Goal: Task Accomplishment & Management: Use online tool/utility

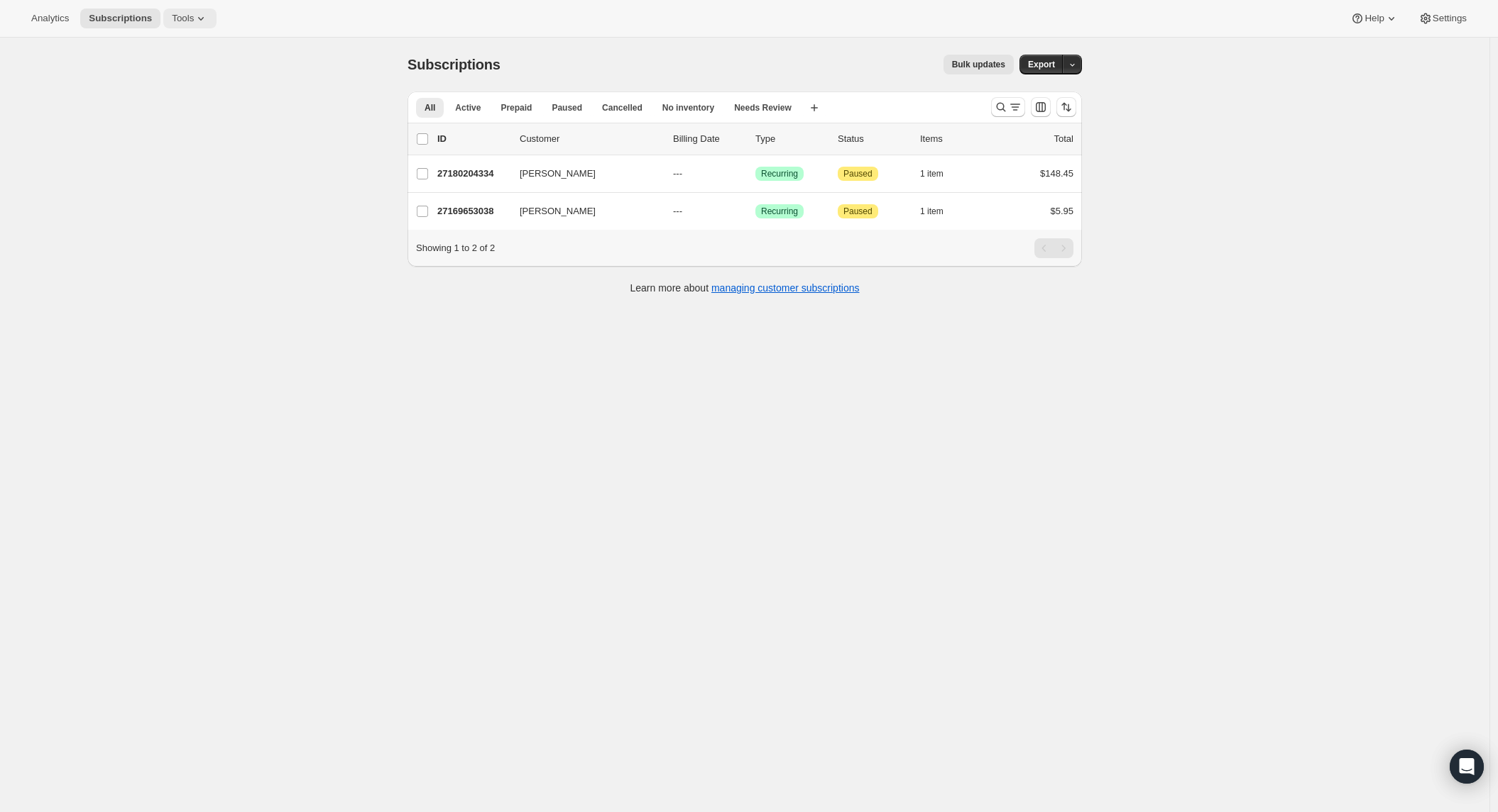
click at [193, 13] on span "Tools" at bounding box center [182, 18] width 22 height 11
click at [157, 92] on span "Bundles" at bounding box center [154, 96] width 33 height 10
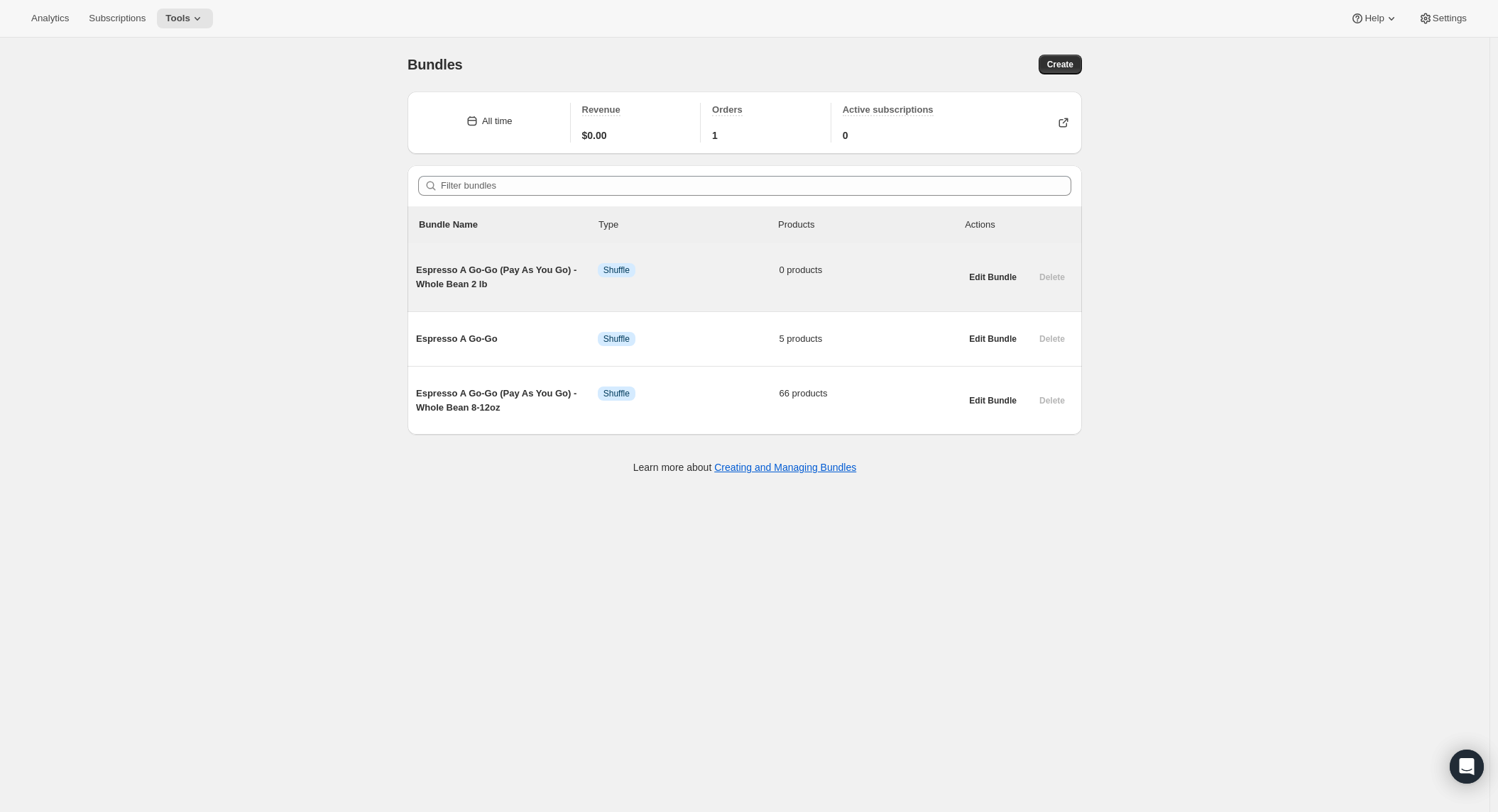
drag, startPoint x: 495, startPoint y: 264, endPoint x: 427, endPoint y: 270, distance: 68.3
click at [495, 264] on span "Espresso A Go-Go (Pay As You Go) - Whole Bean 2 lb" at bounding box center [507, 277] width 182 height 28
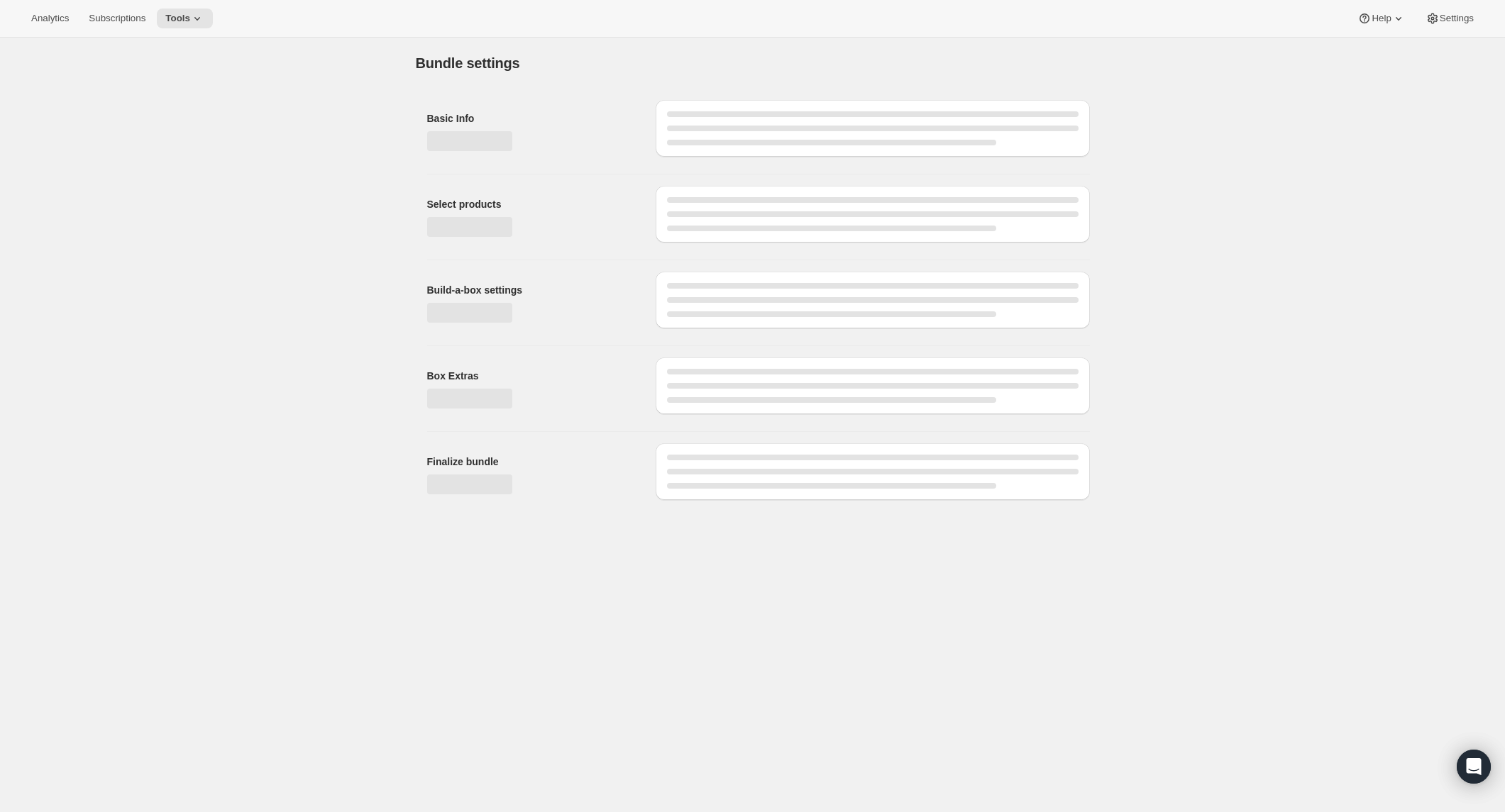
type input "Espresso A Go-Go (Pay As You Go) - Whole Bean 2 lb"
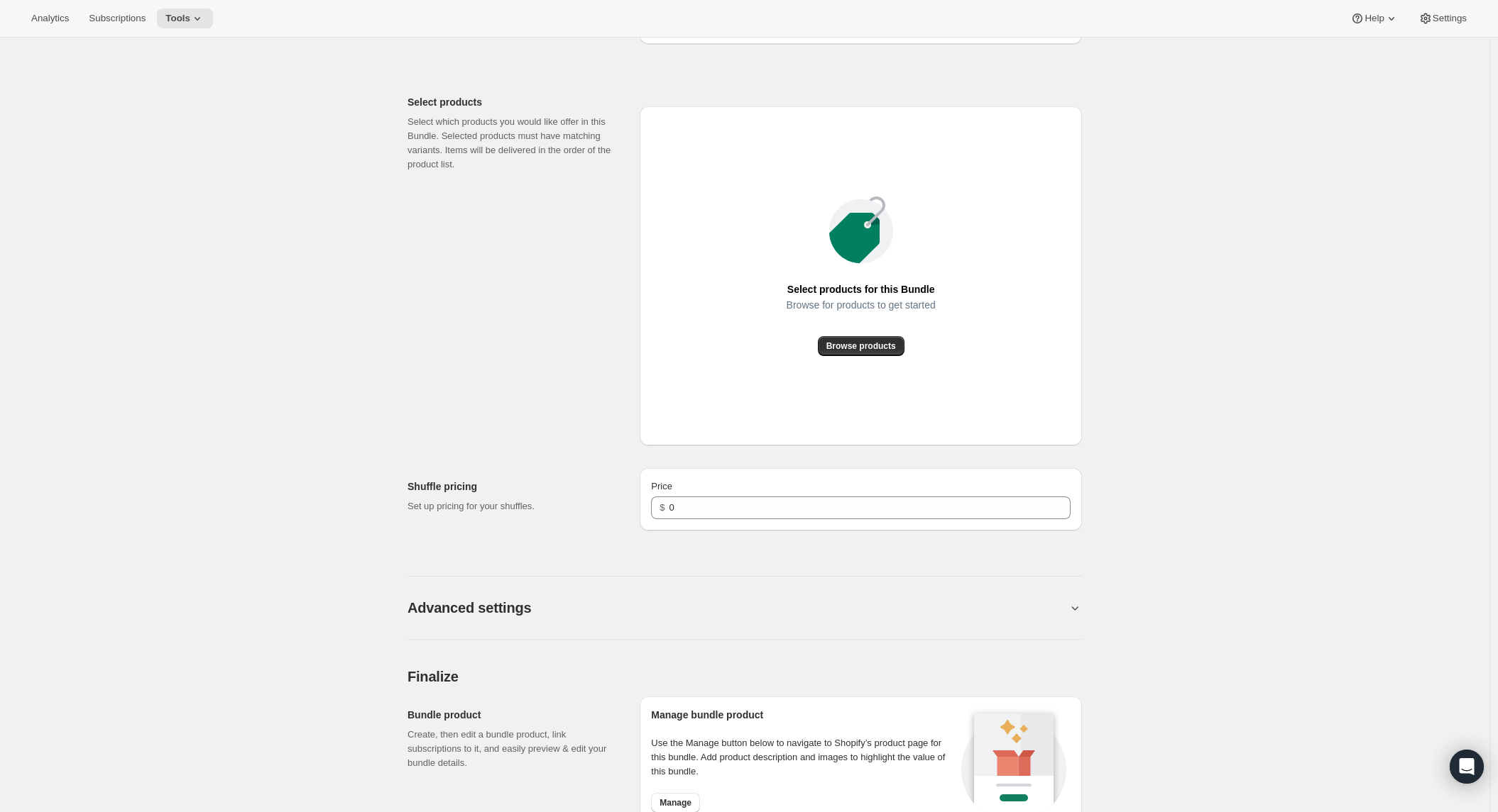
scroll to position [564, 0]
click at [885, 342] on span "Browse products" at bounding box center [861, 345] width 69 height 11
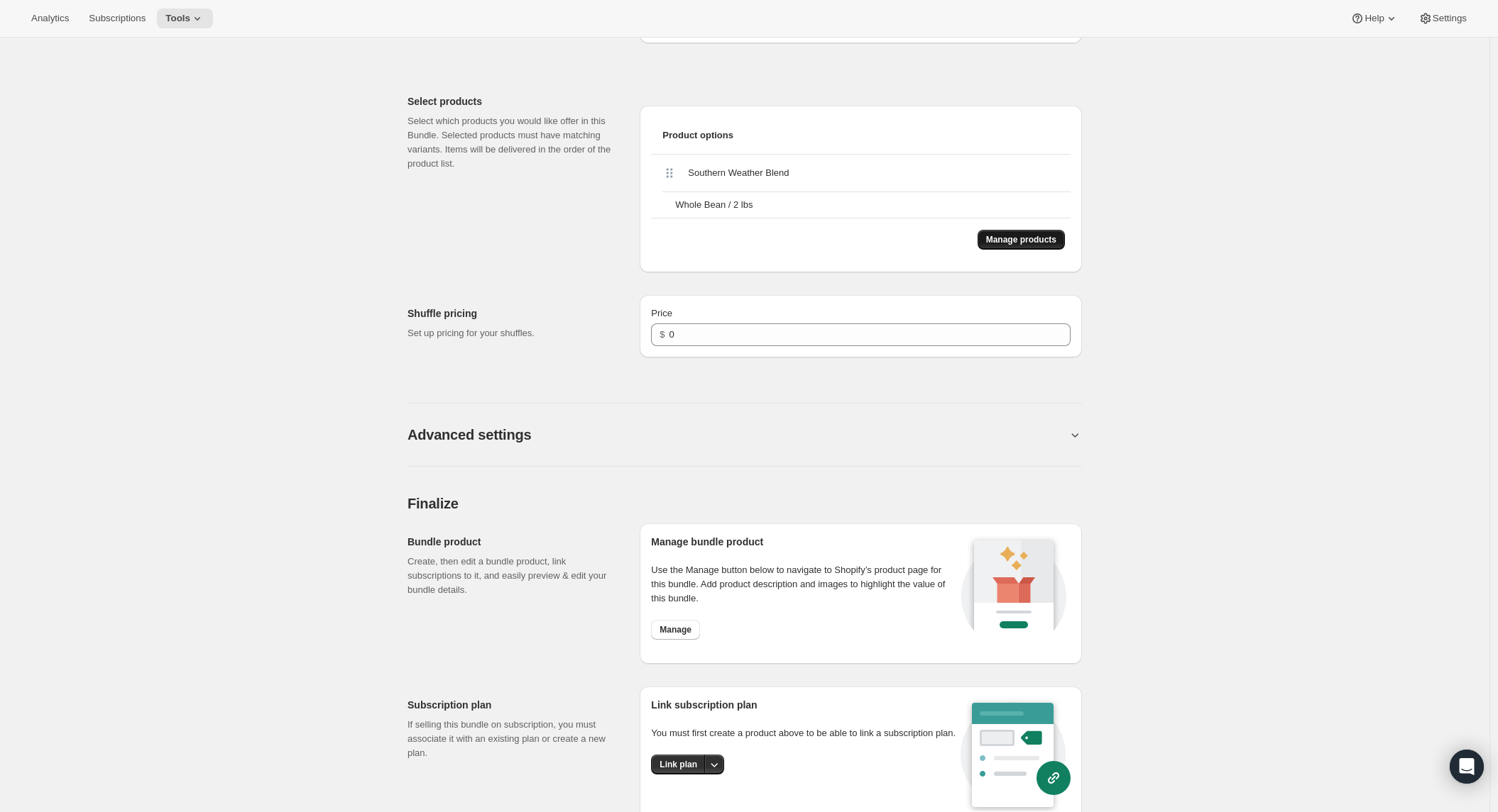
click at [1000, 240] on span "Manage products" at bounding box center [1021, 240] width 70 height 11
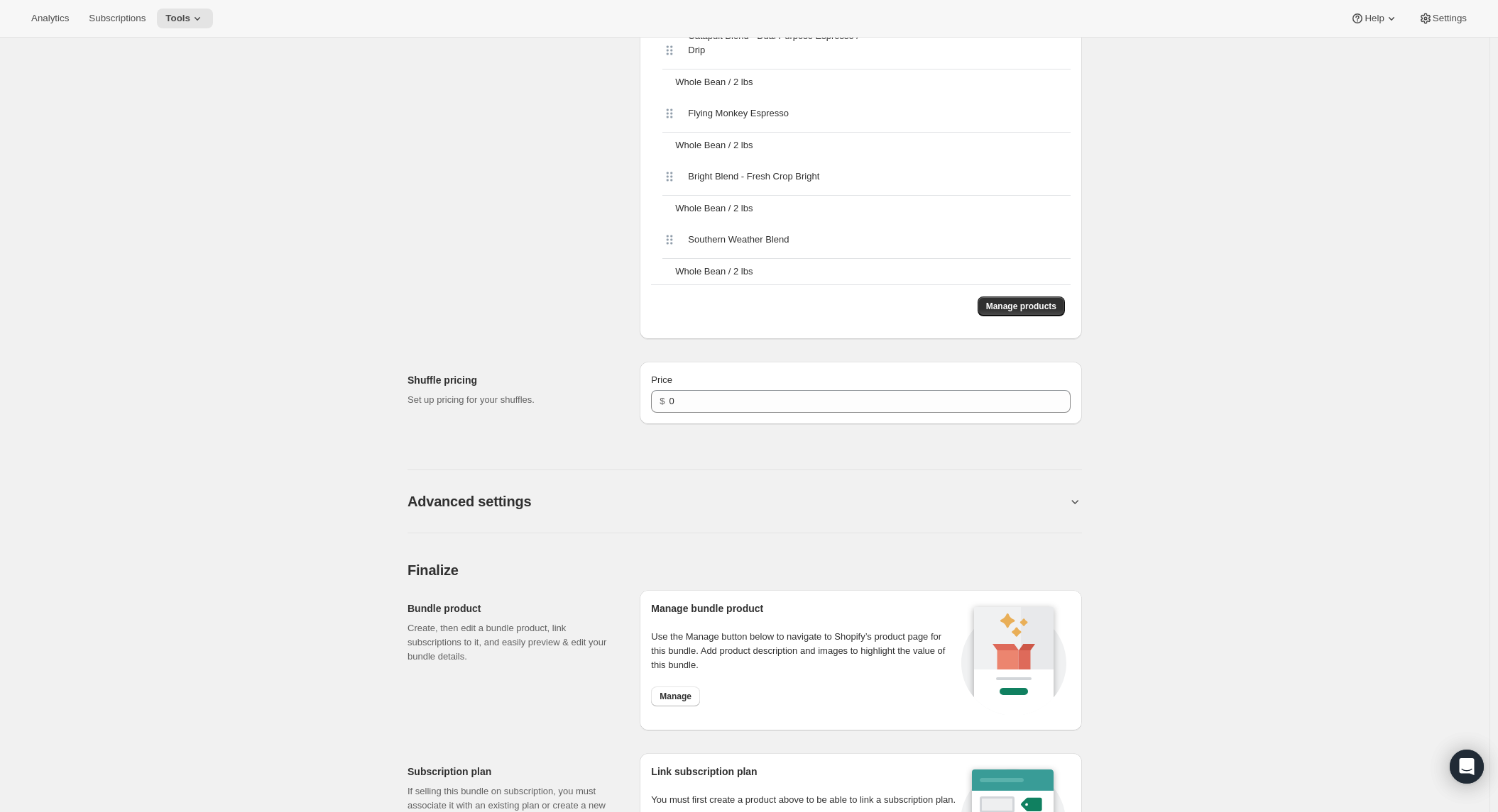
scroll to position [1322, 0]
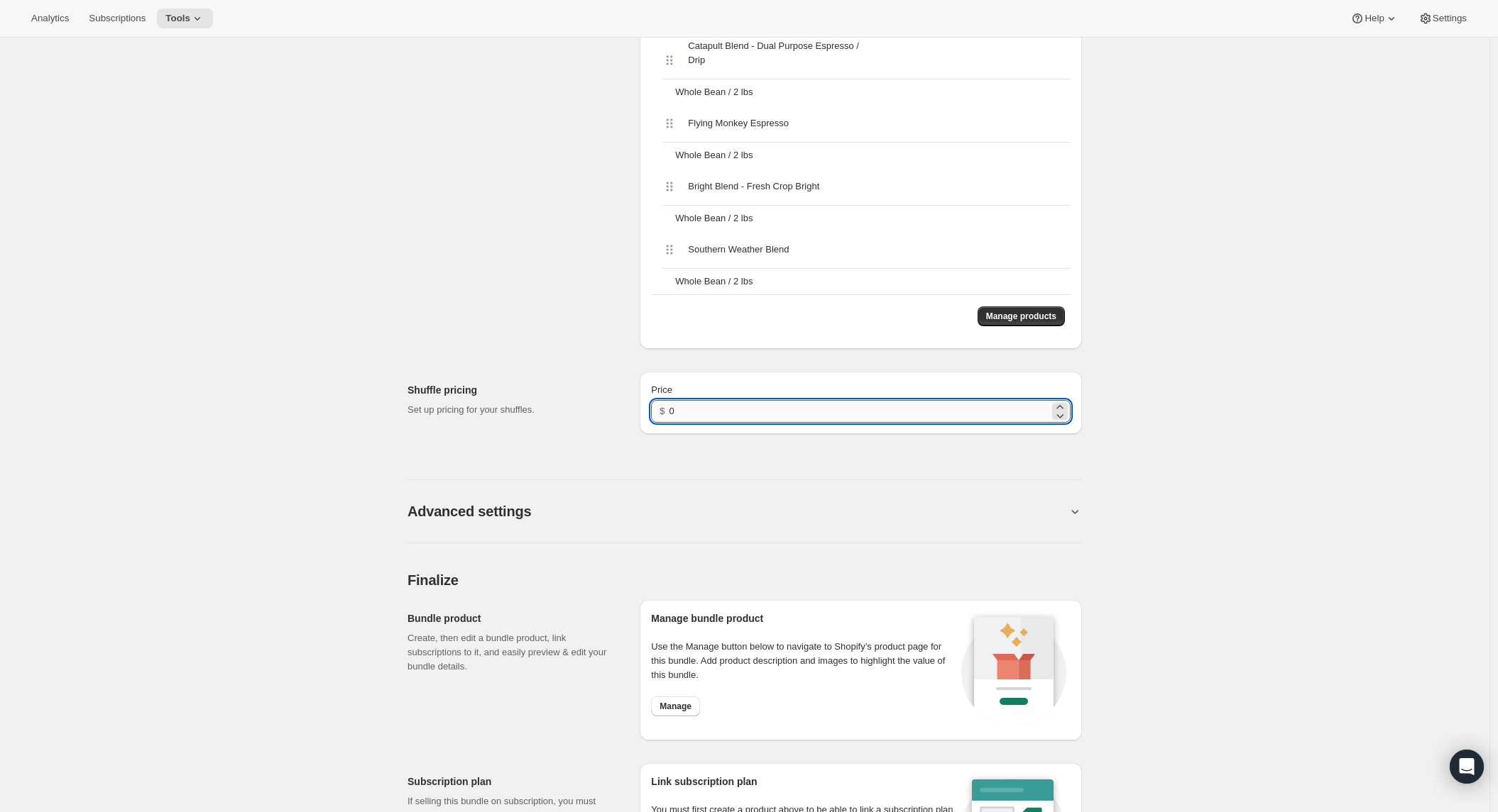
click at [745, 411] on input "0" at bounding box center [860, 411] width 380 height 23
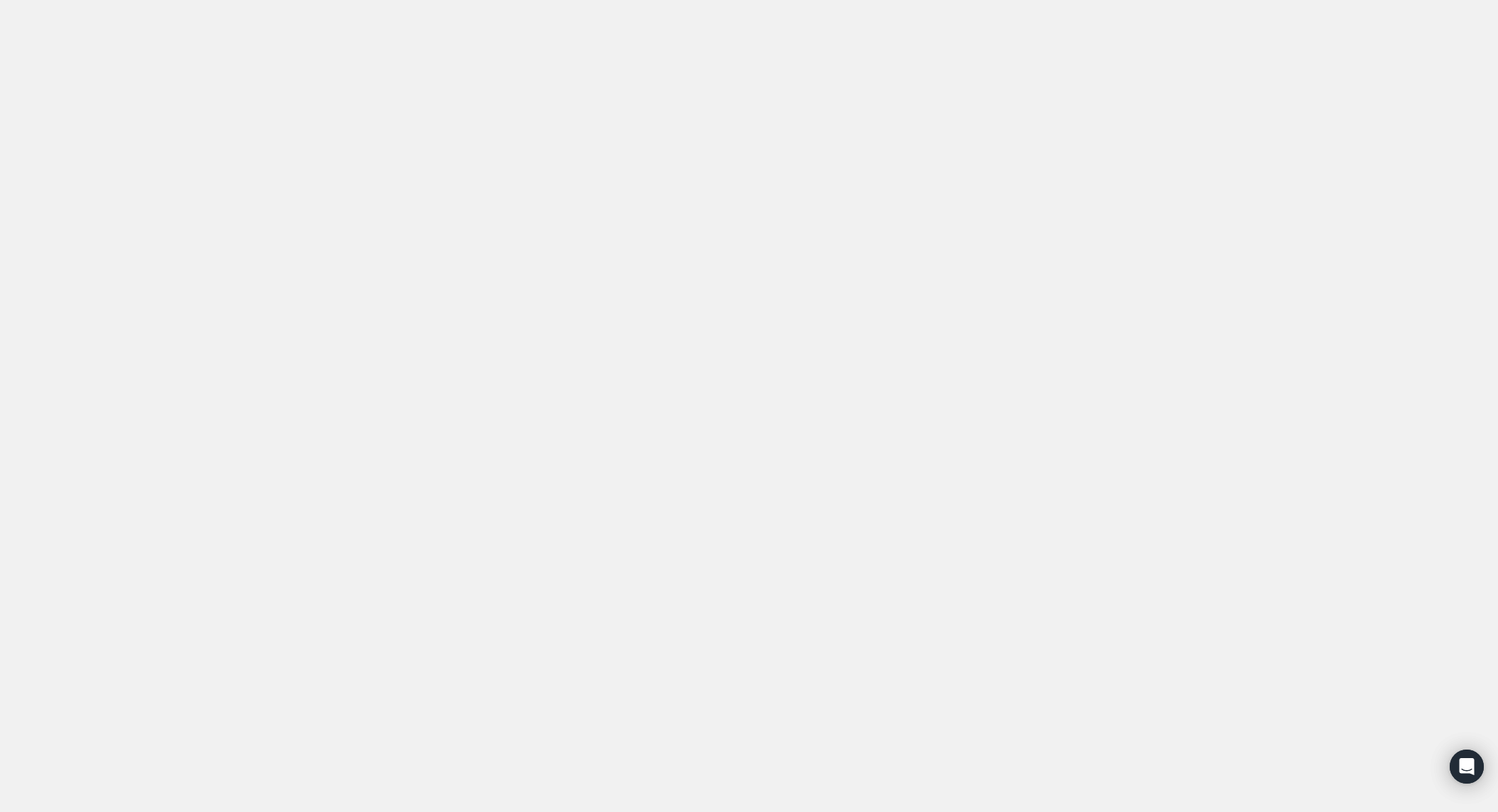
scroll to position [0, 0]
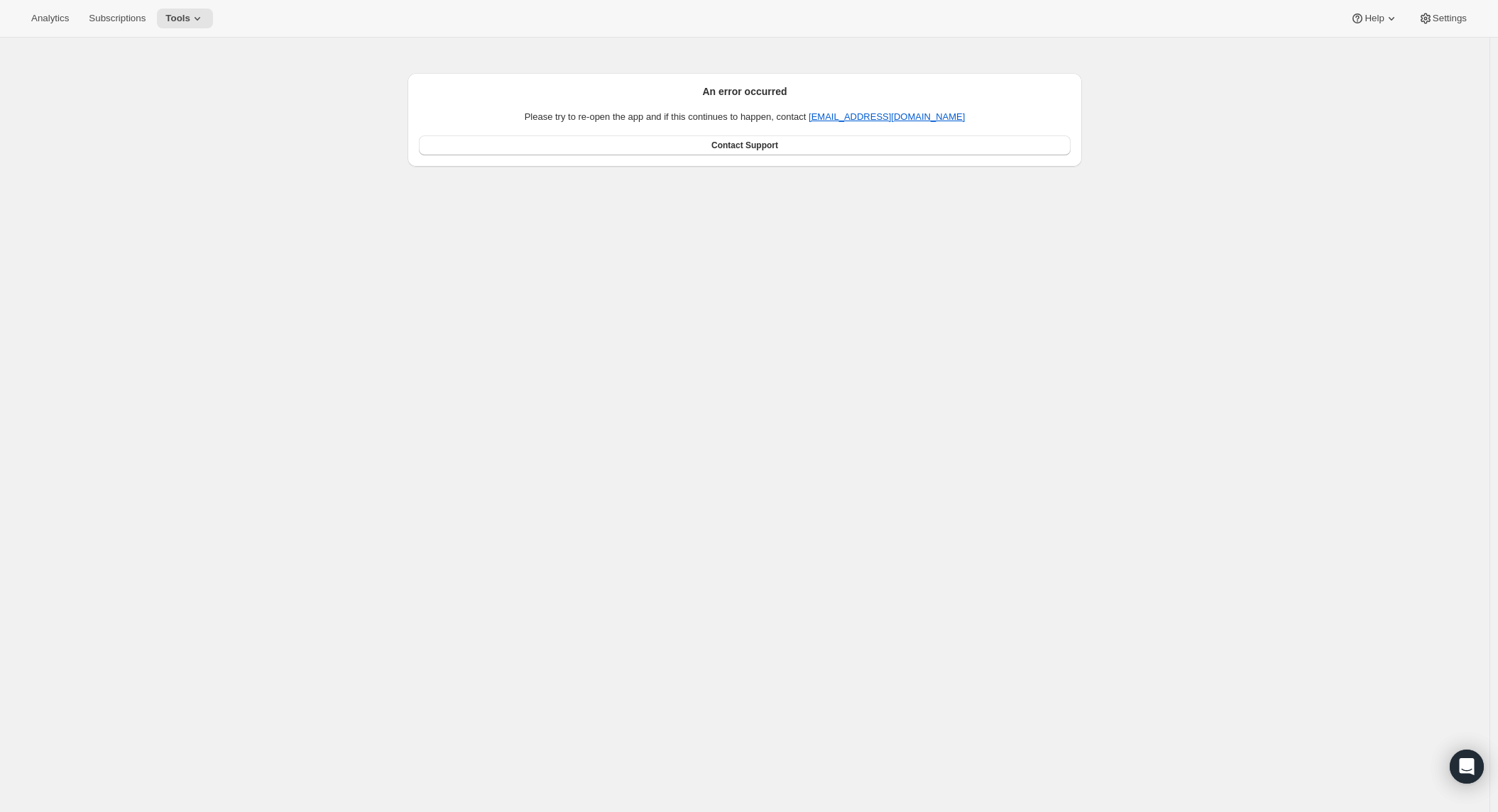
click at [687, 100] on div "An error occurred Please try to re-open the app and if this continues to happen…" at bounding box center [744, 119] width 651 height 71
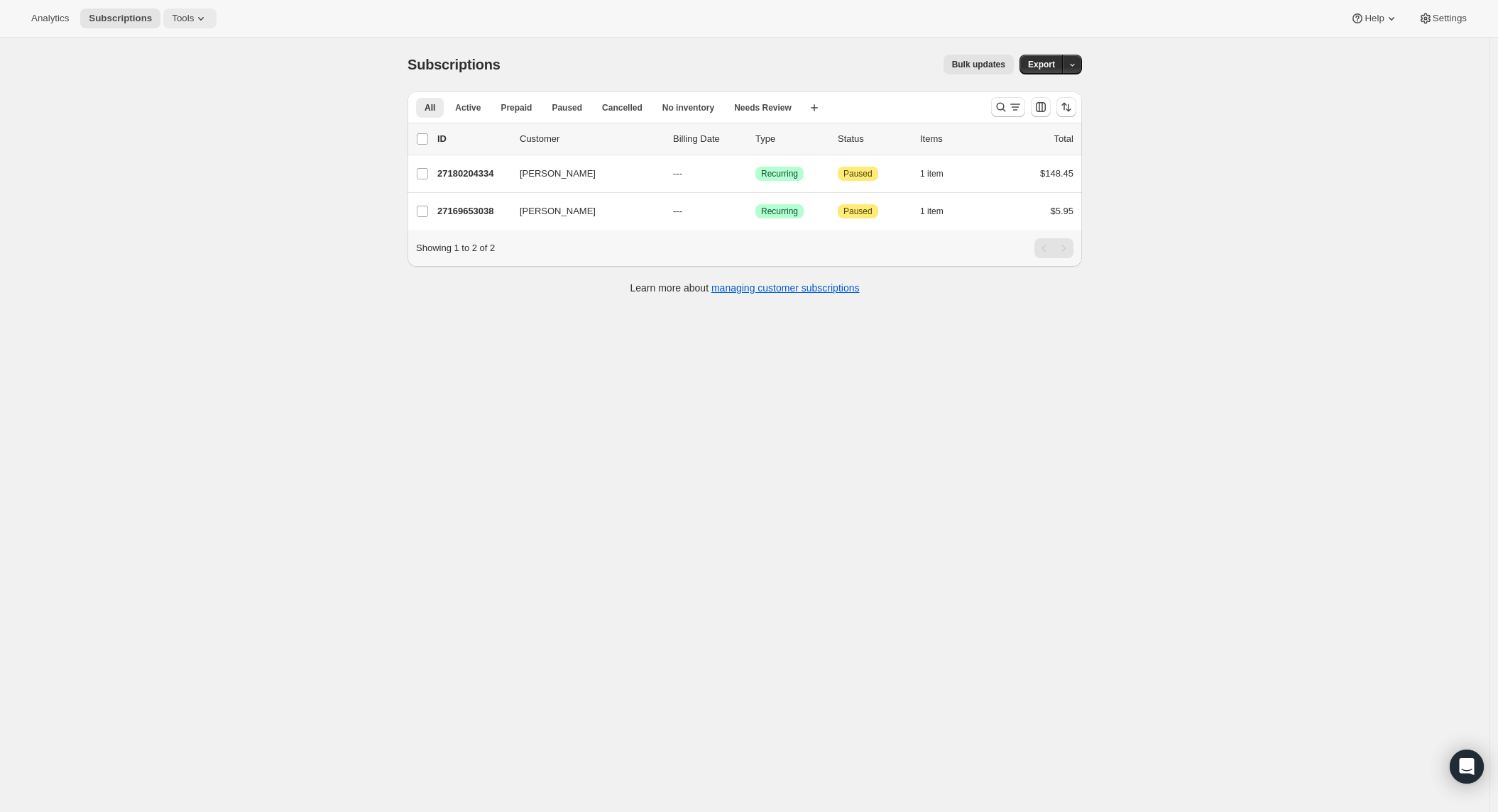
click at [188, 17] on span "Tools" at bounding box center [182, 18] width 22 height 11
click at [185, 100] on span "Bundles" at bounding box center [200, 96] width 126 height 14
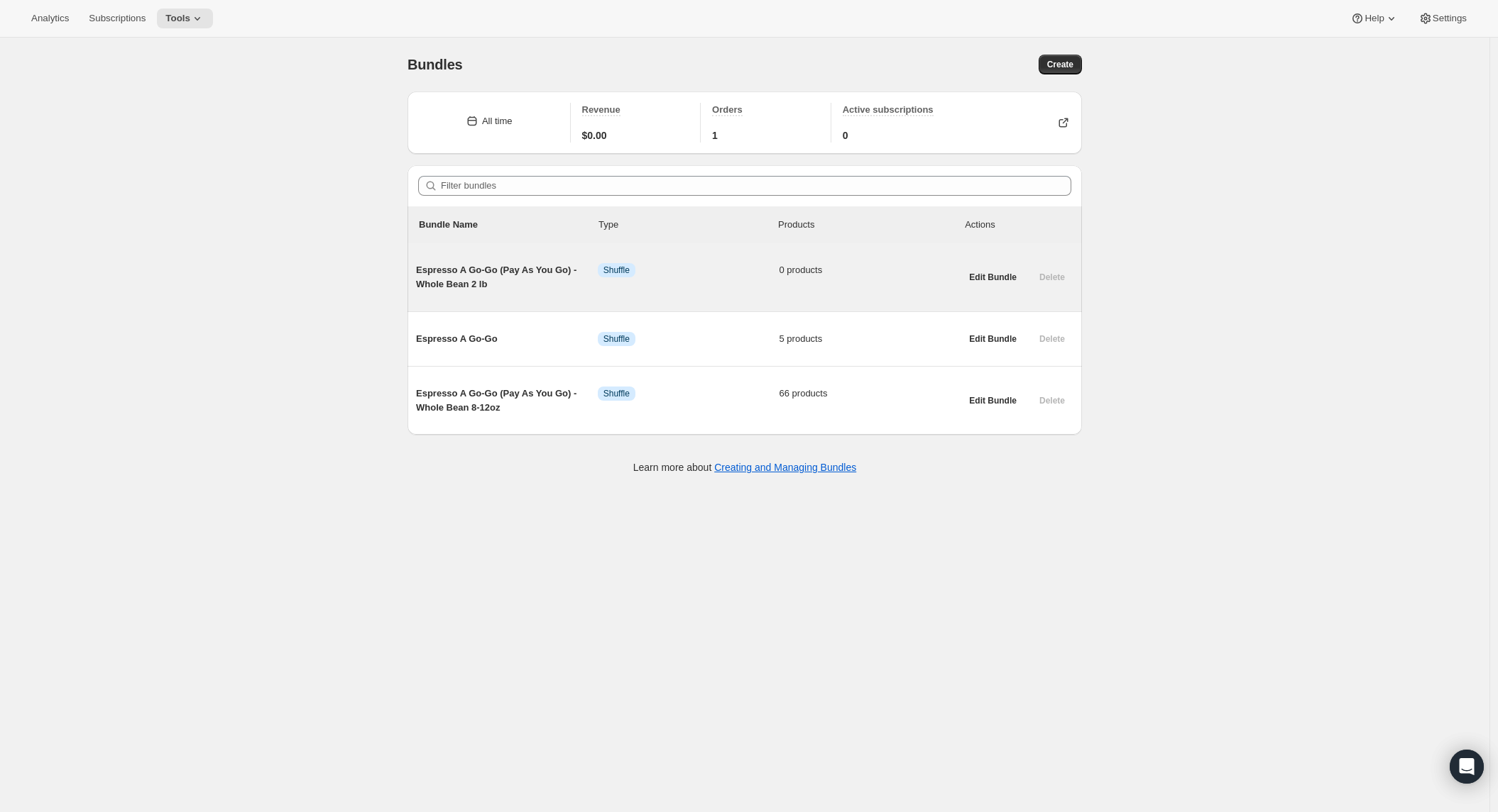
click at [451, 291] on div "Espresso A Go-Go (Pay As You Go) - Whole Bean 2 lb Info Shuffle 0 products" at bounding box center [688, 277] width 545 height 51
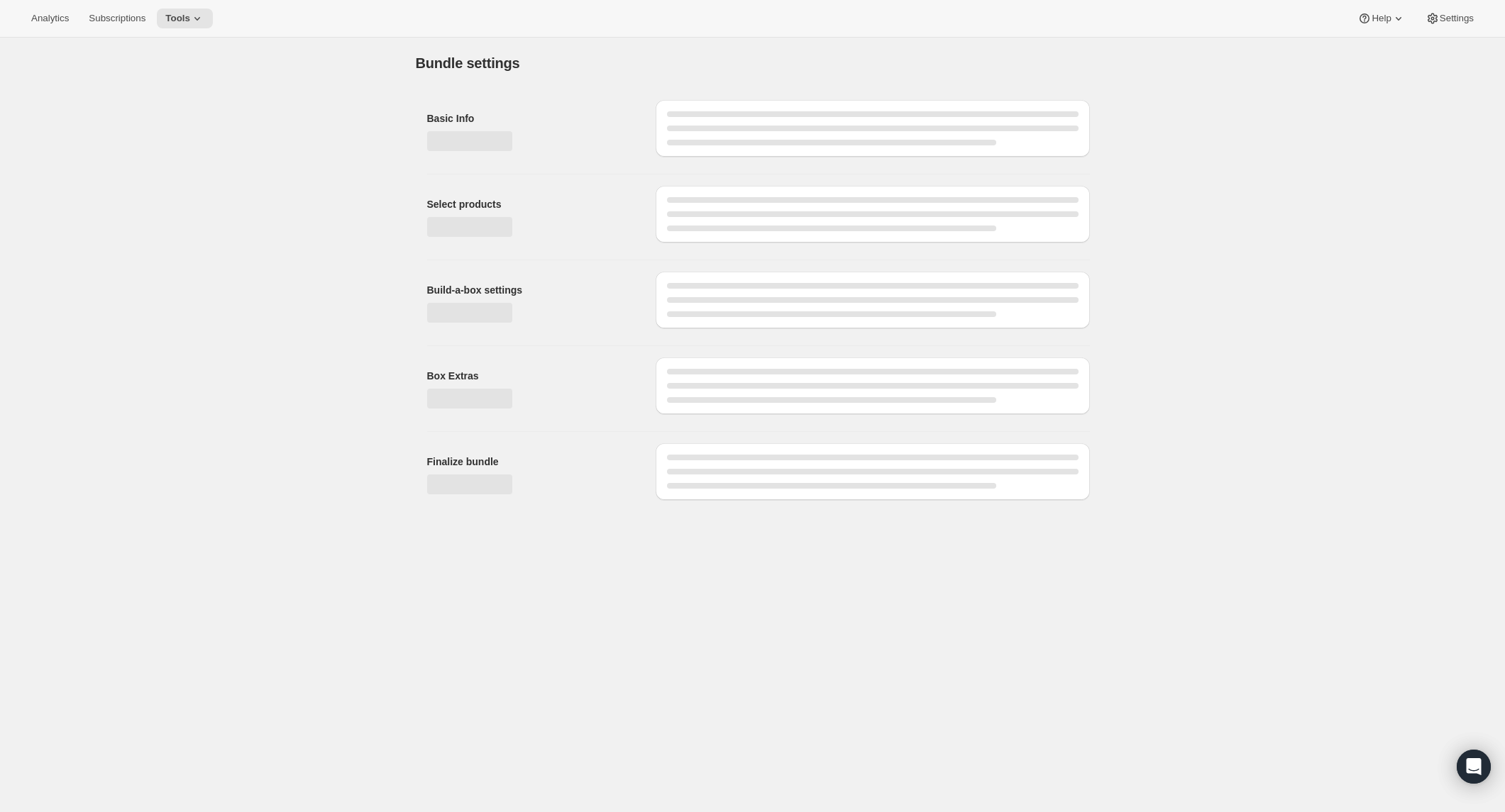
type input "Espresso A Go-Go (Pay As You Go) - Whole Bean 2 lb"
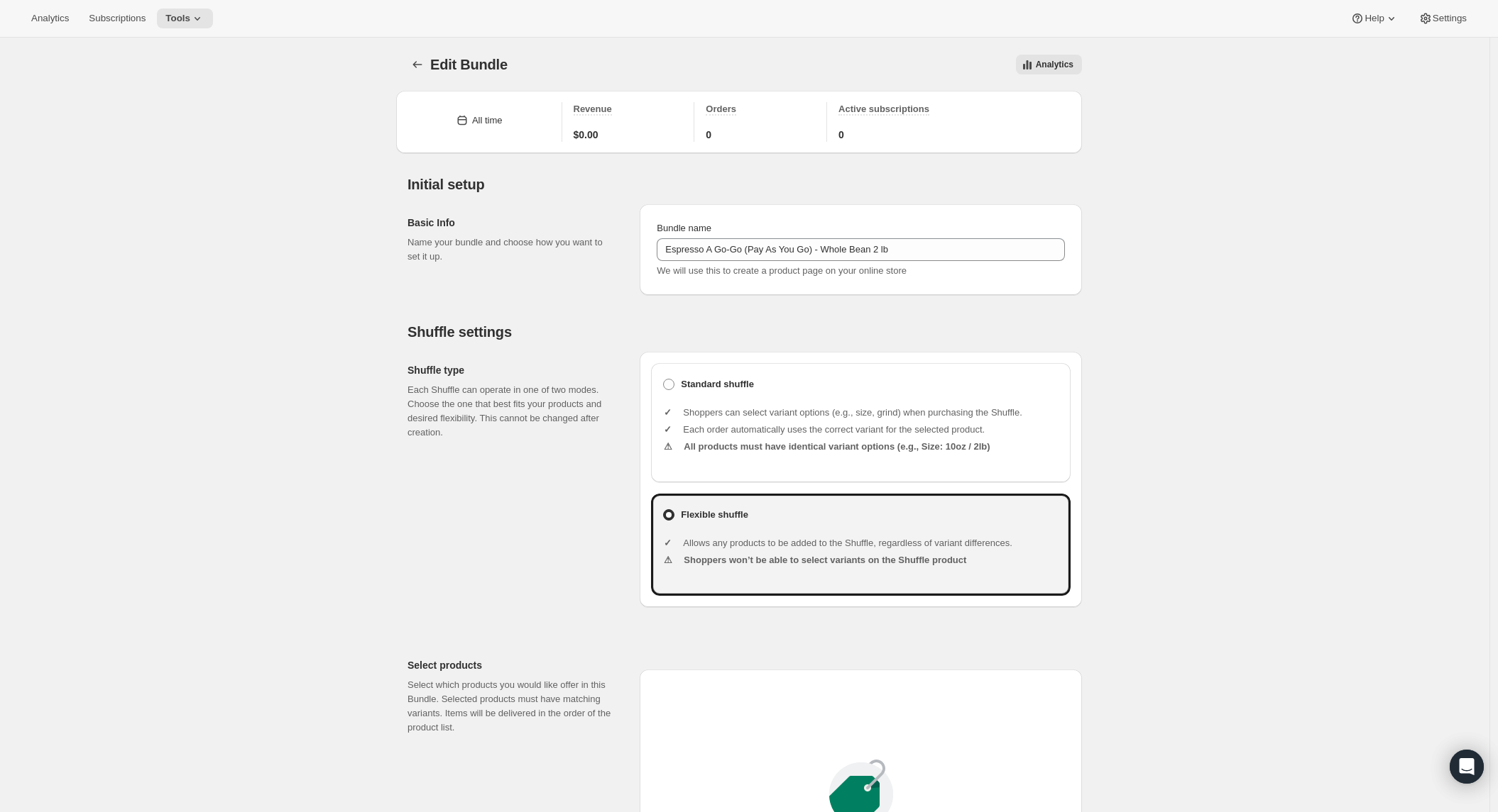
click at [1489, 607] on div "Edit Bundle. This page is ready Edit Bundle Analytics More actions Analytics Al…" at bounding box center [744, 810] width 1489 height 1546
click at [674, 242] on input "Espresso A Go-Go (Pay As You Go) - Whole Bean 2 lb" at bounding box center [861, 249] width 408 height 23
click at [675, 242] on input "Espresso A Go-Go (Pay As You Go) - Whole Bean 2 lb" at bounding box center [861, 249] width 408 height 23
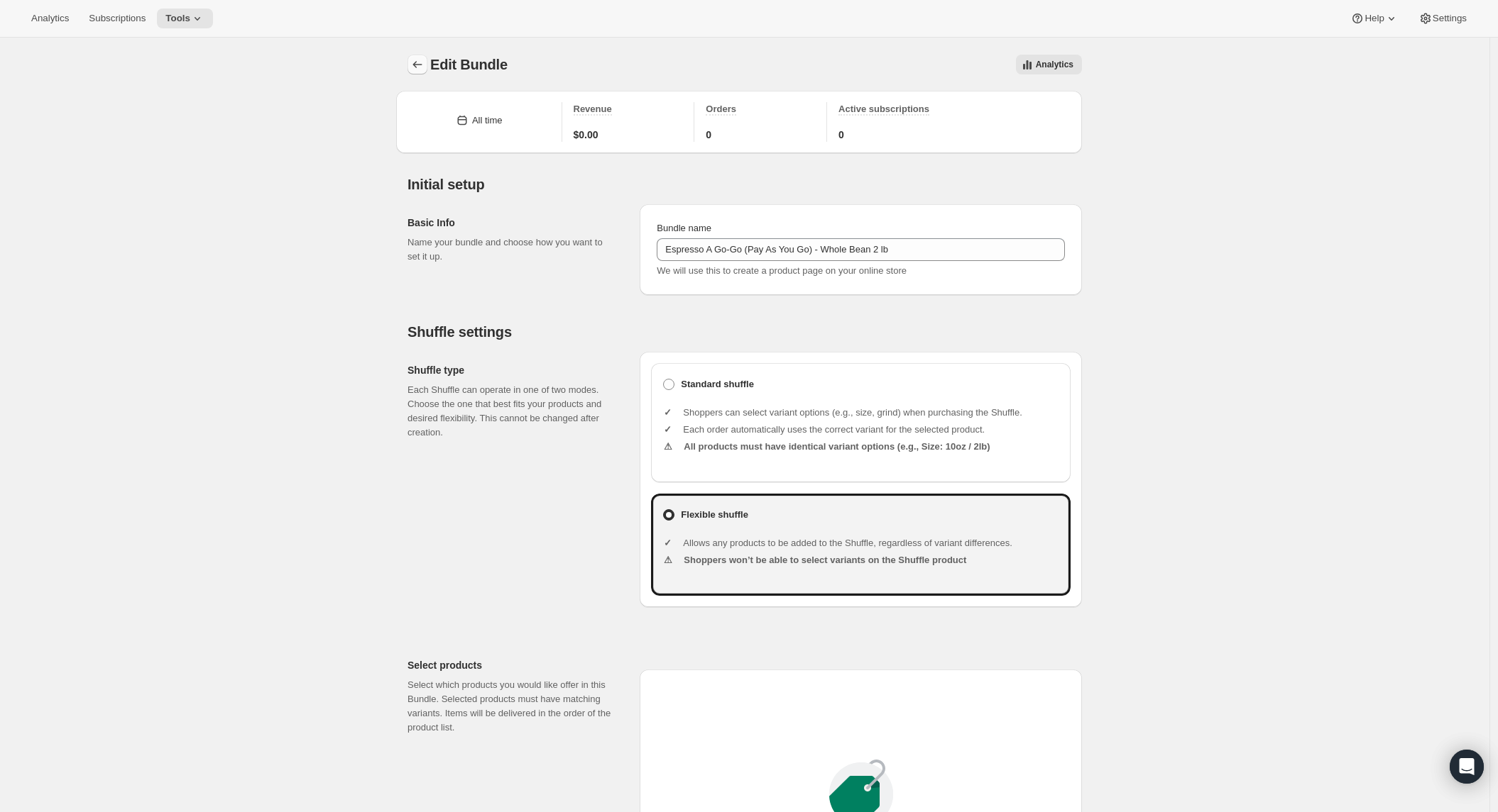
click at [425, 68] on icon "Bundles" at bounding box center [418, 65] width 14 height 14
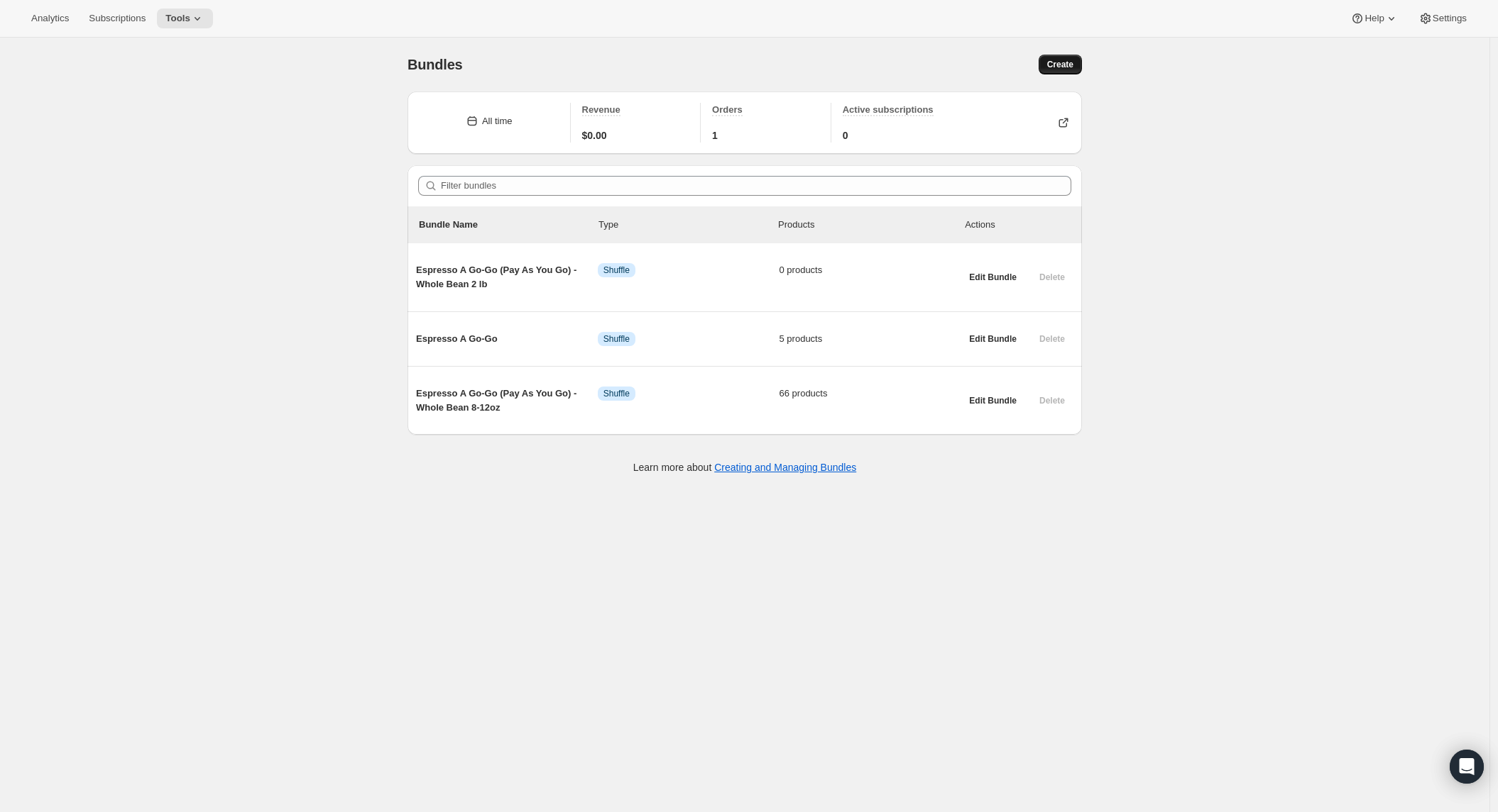
click at [1053, 69] on span "Create" at bounding box center [1060, 64] width 26 height 11
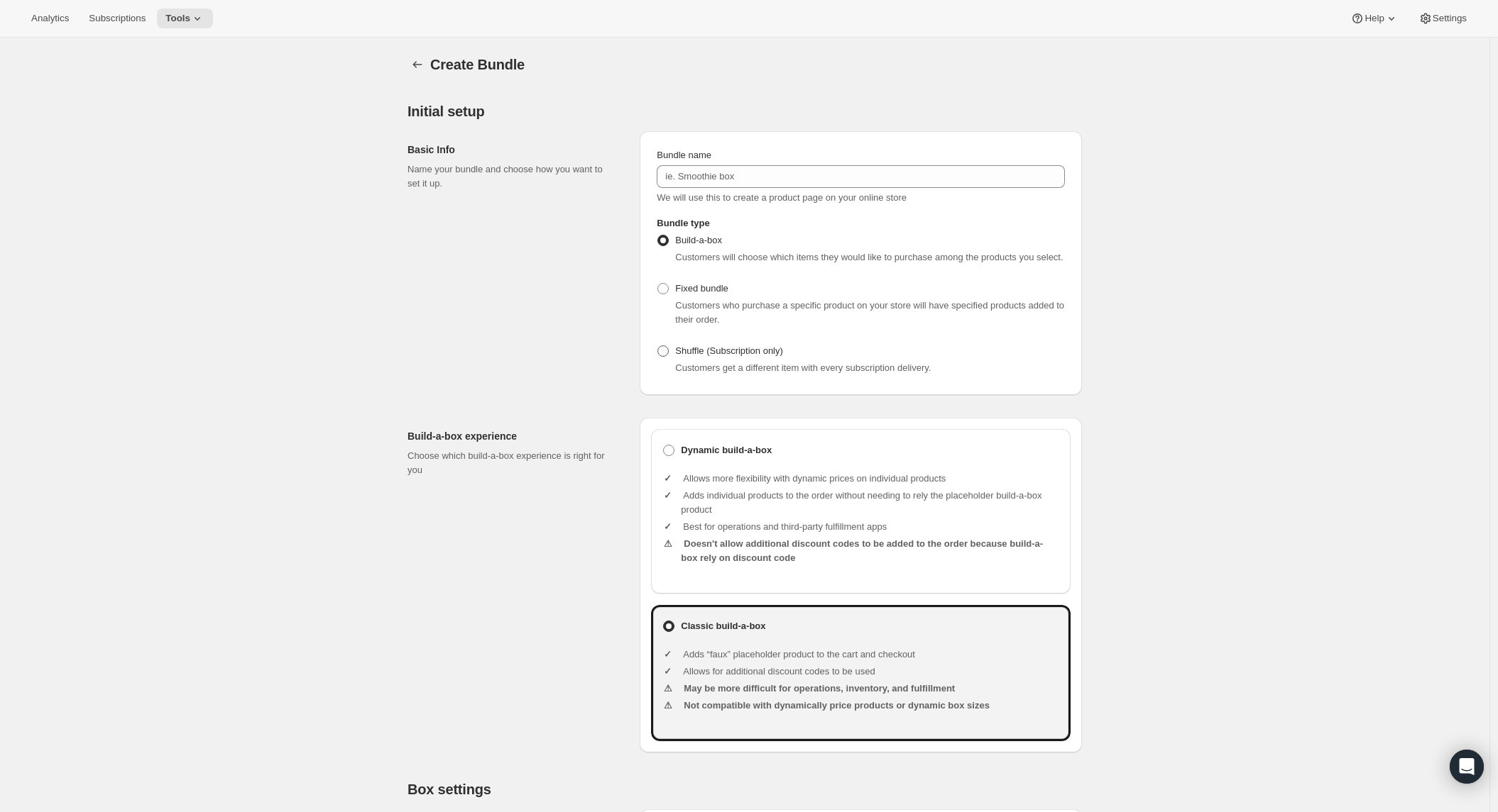
click at [665, 361] on label "Shuffle (Subscription only)" at bounding box center [720, 351] width 126 height 20
click at [658, 346] on input "Shuffle (Subscription only)" at bounding box center [658, 346] width 1 height 1
radio input "true"
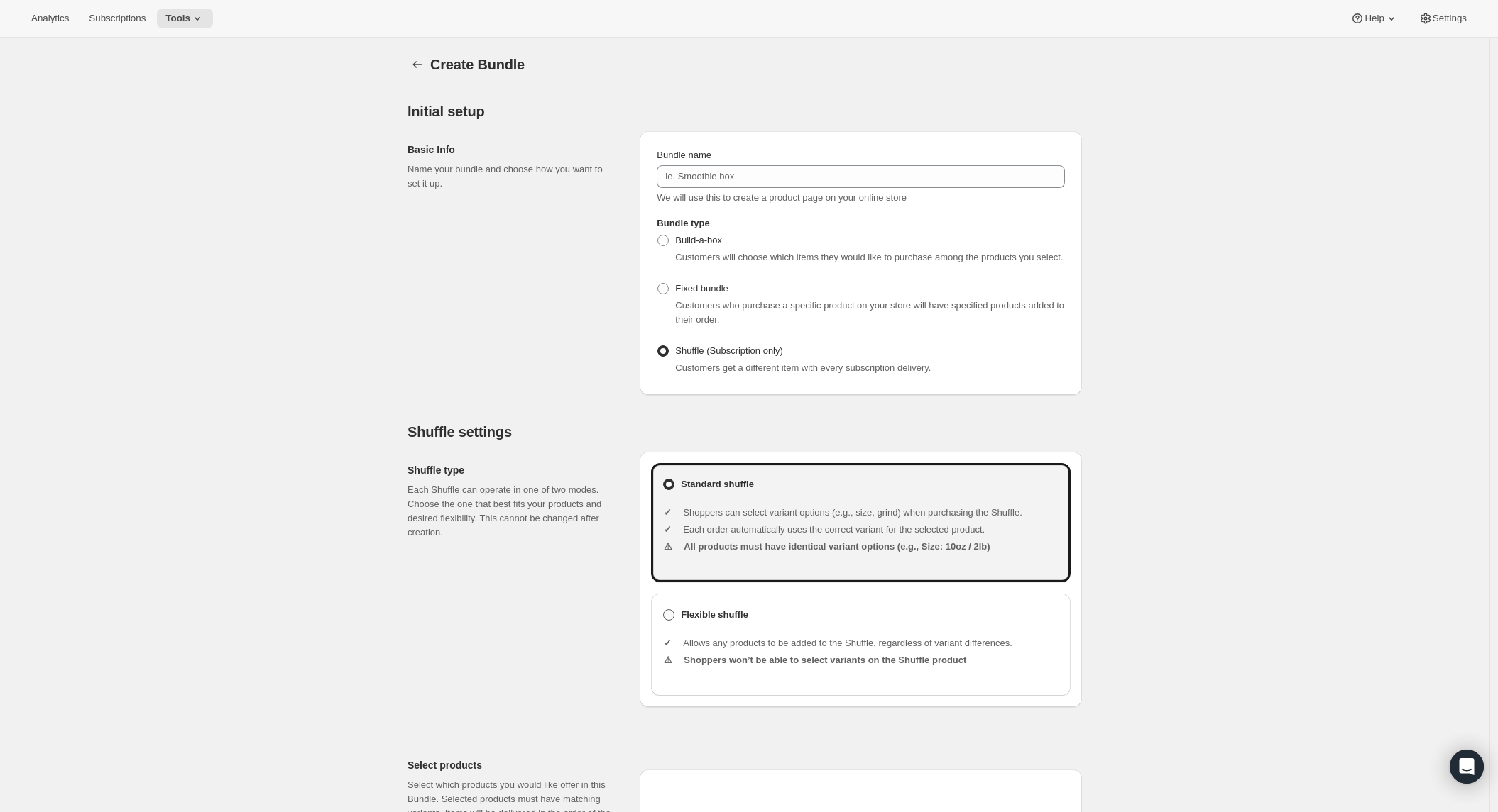
click at [671, 621] on span at bounding box center [668, 615] width 11 height 11
click at [664, 610] on input "Flexible shuffle" at bounding box center [663, 610] width 1 height 1
radio input "true"
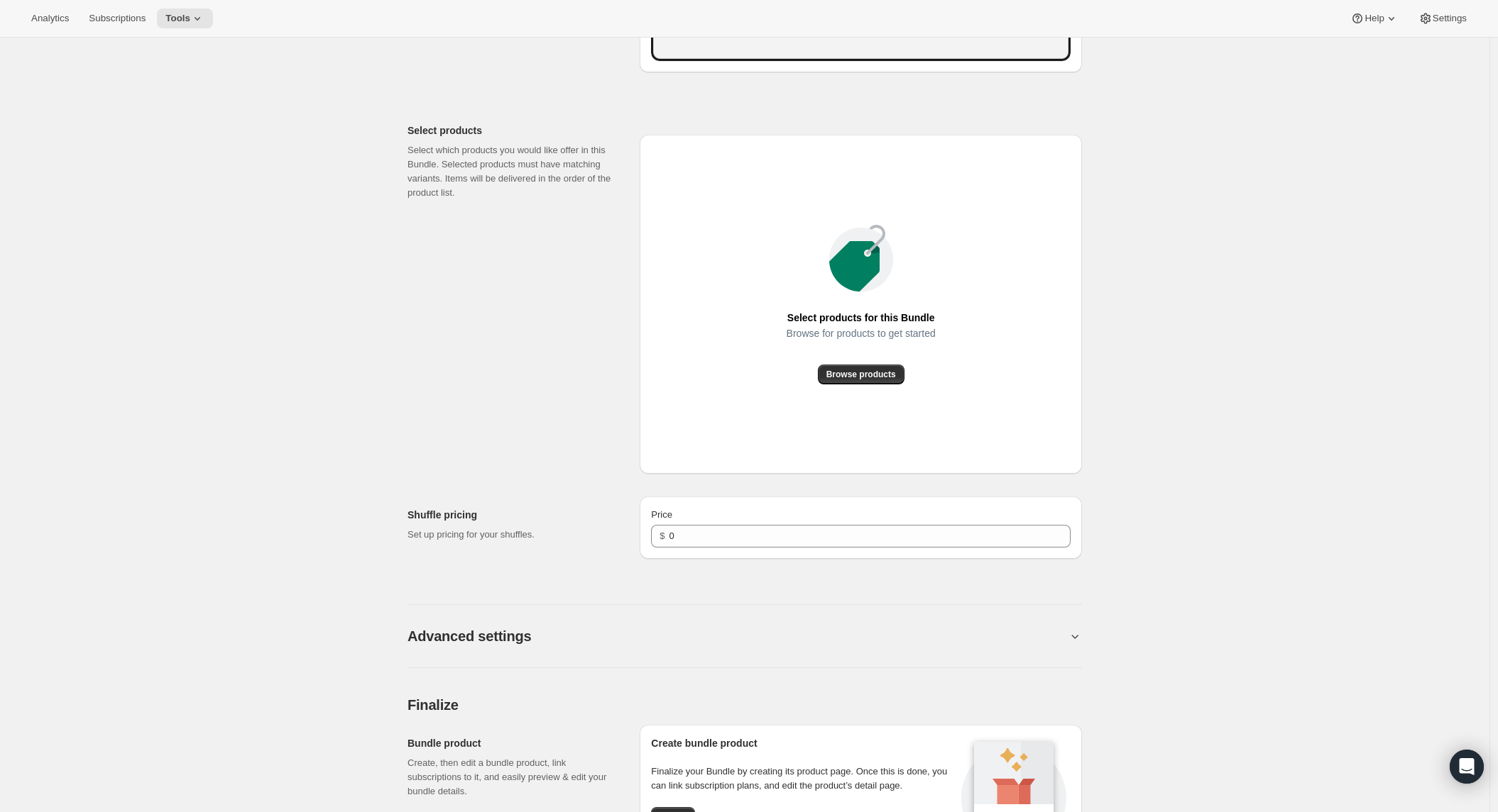
scroll to position [637, 0]
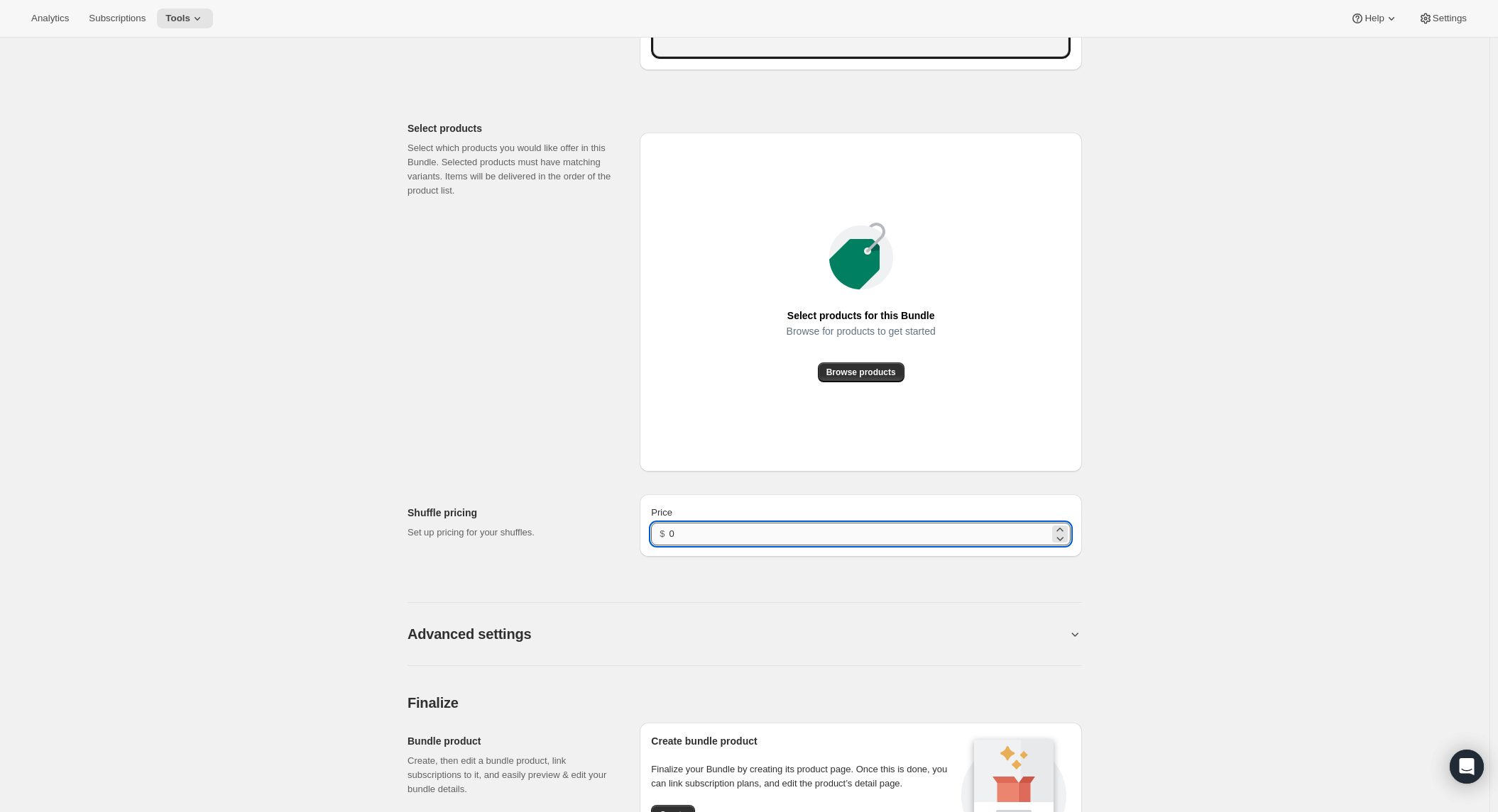
click at [888, 544] on input "0" at bounding box center [860, 535] width 380 height 23
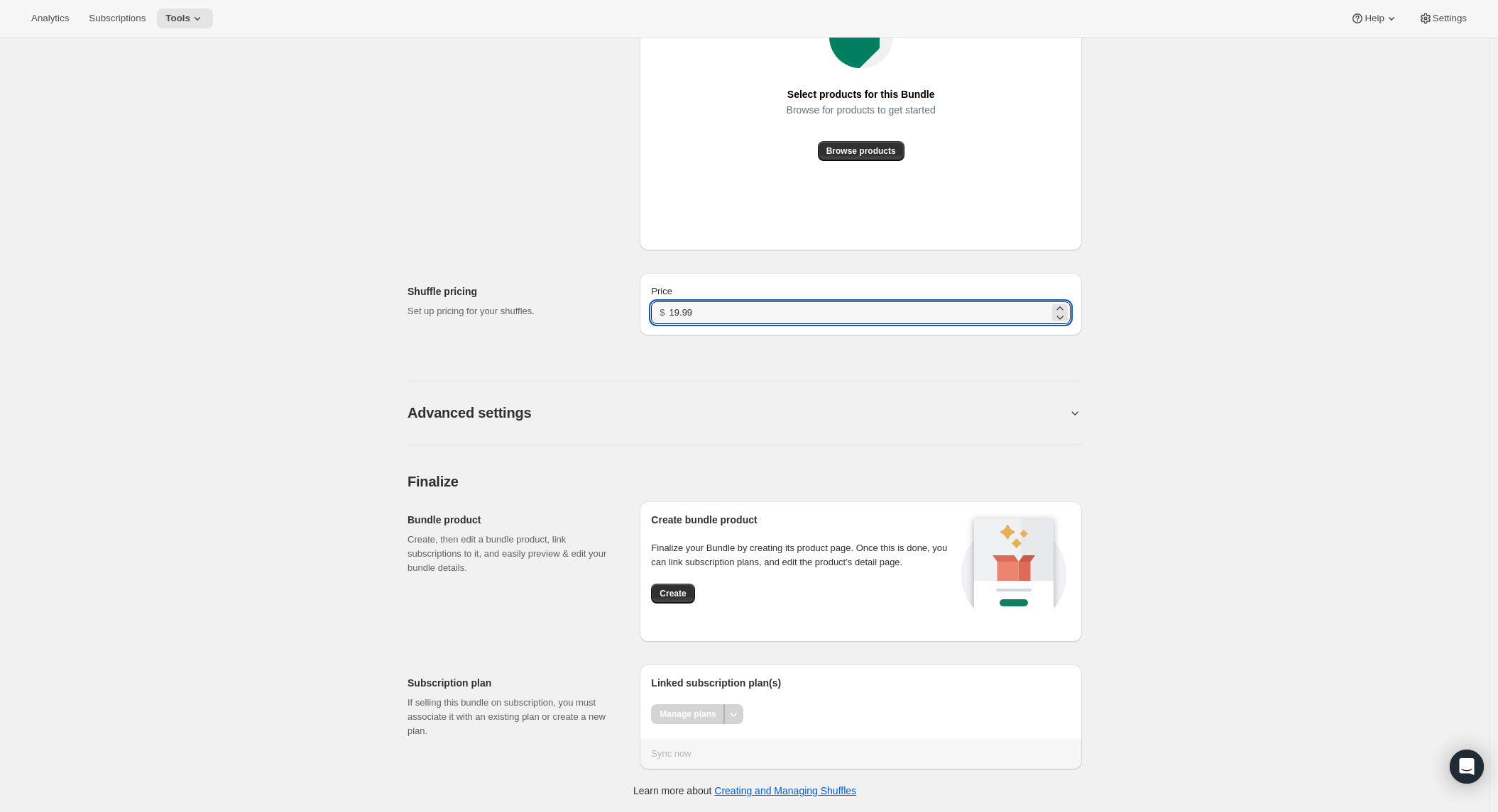
scroll to position [872, 0]
type input "19.99"
click at [678, 598] on span "Create" at bounding box center [672, 593] width 26 height 11
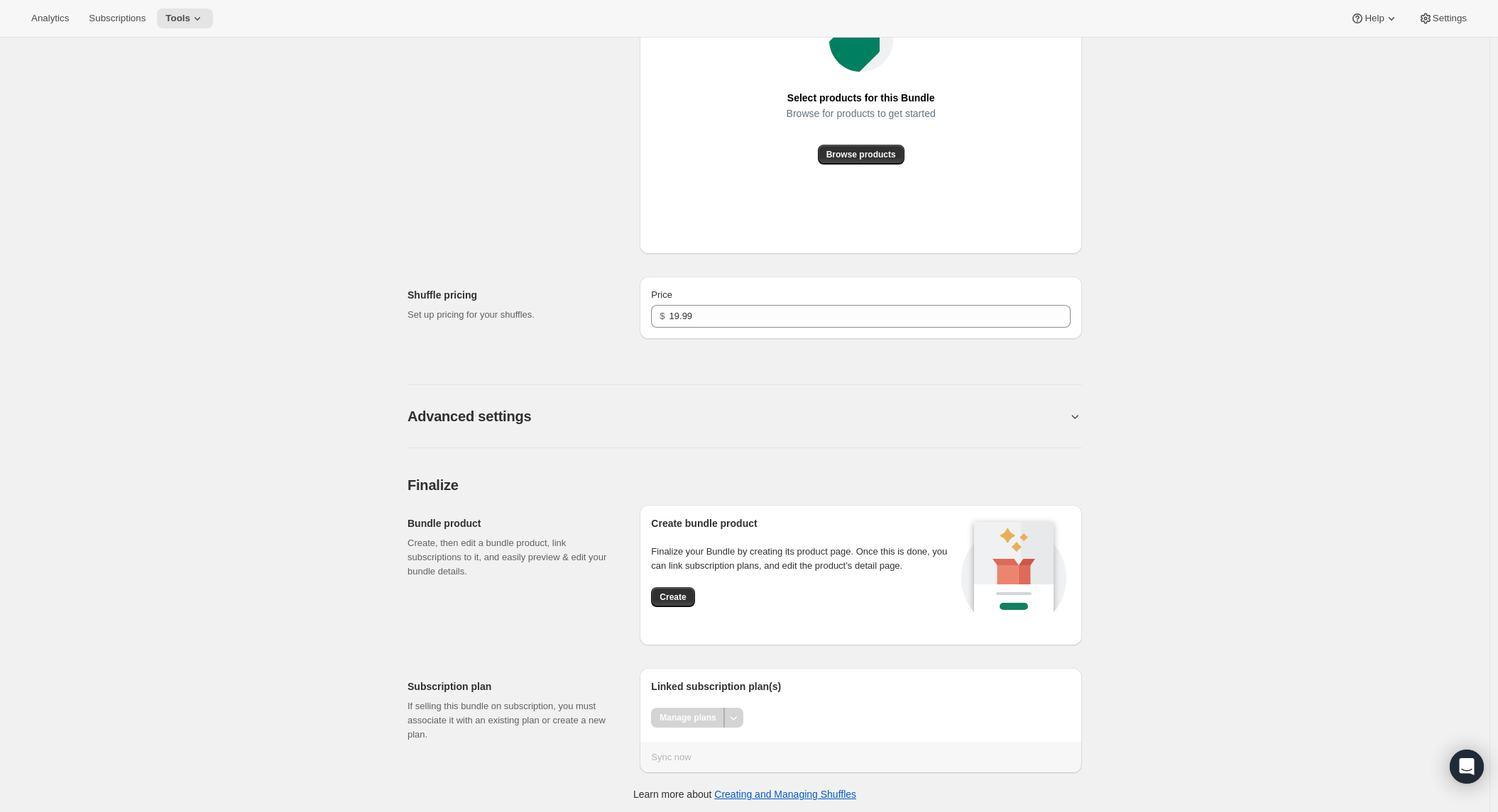
scroll to position [889, 0]
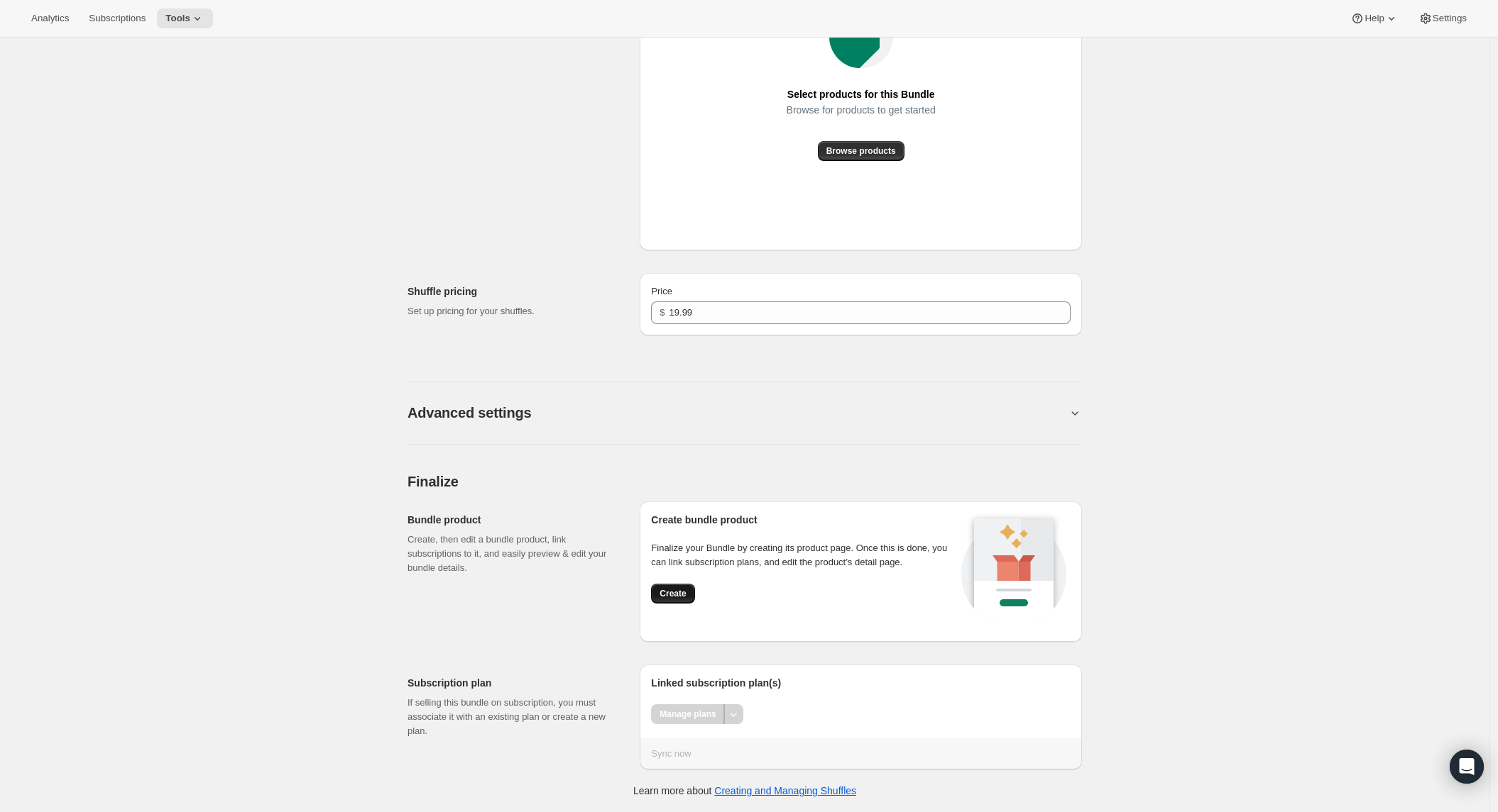
click at [686, 592] on span "Create" at bounding box center [672, 593] width 26 height 11
click at [854, 147] on span "Browse products" at bounding box center [861, 150] width 69 height 11
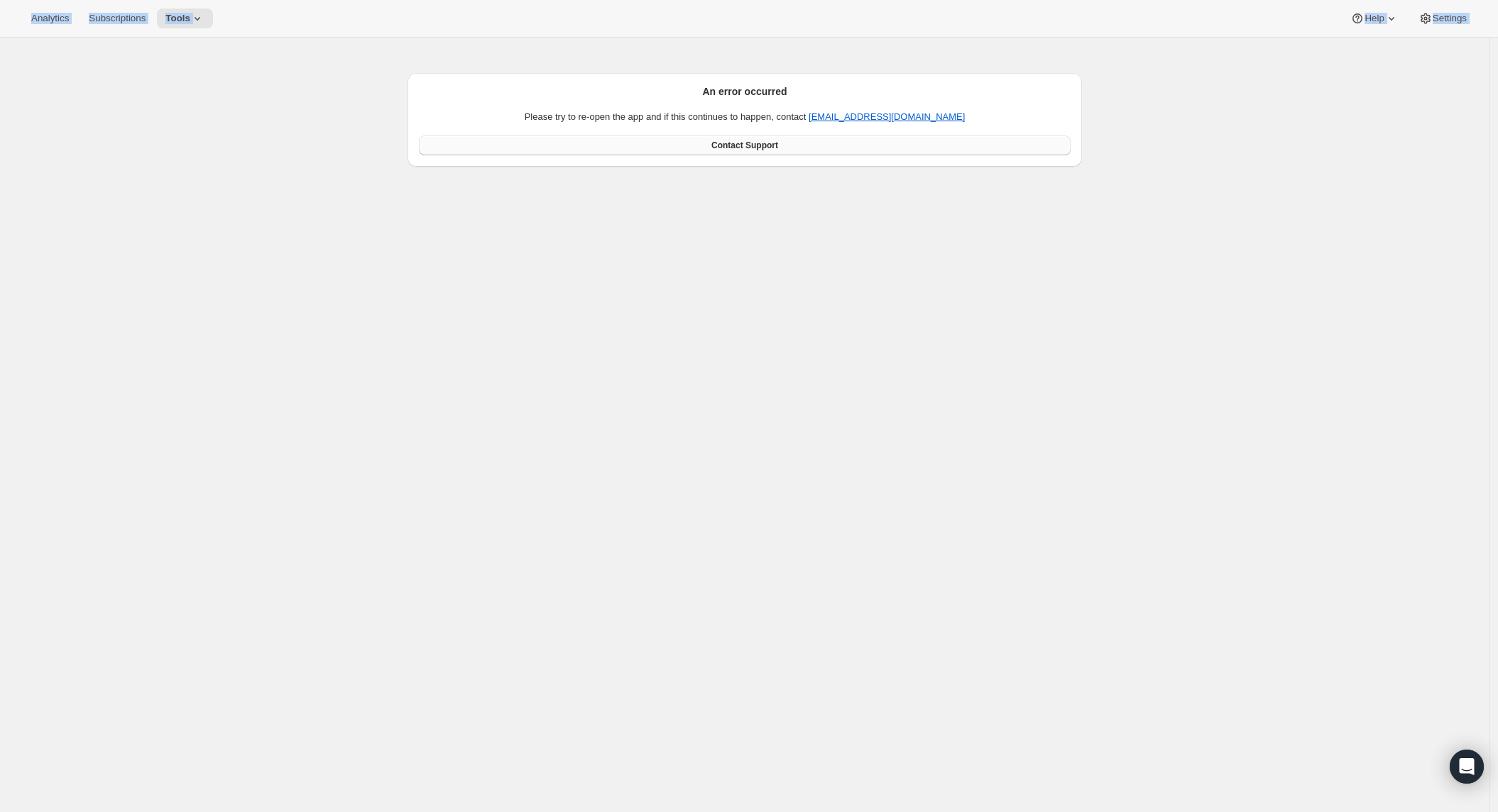
drag, startPoint x: 708, startPoint y: 91, endPoint x: 819, endPoint y: 152, distance: 126.7
click at [819, 152] on div "An error occurred Please try to re-open the app and if this continues to happen…" at bounding box center [744, 119] width 651 height 71
copy div "An error occurred Please try to re-open the app and if this continue"
click at [704, 100] on div "An error occurred Please try to re-open the app and if this continues to happen…" at bounding box center [744, 119] width 651 height 71
drag, startPoint x: 703, startPoint y: 90, endPoint x: 940, endPoint y: 121, distance: 239.0
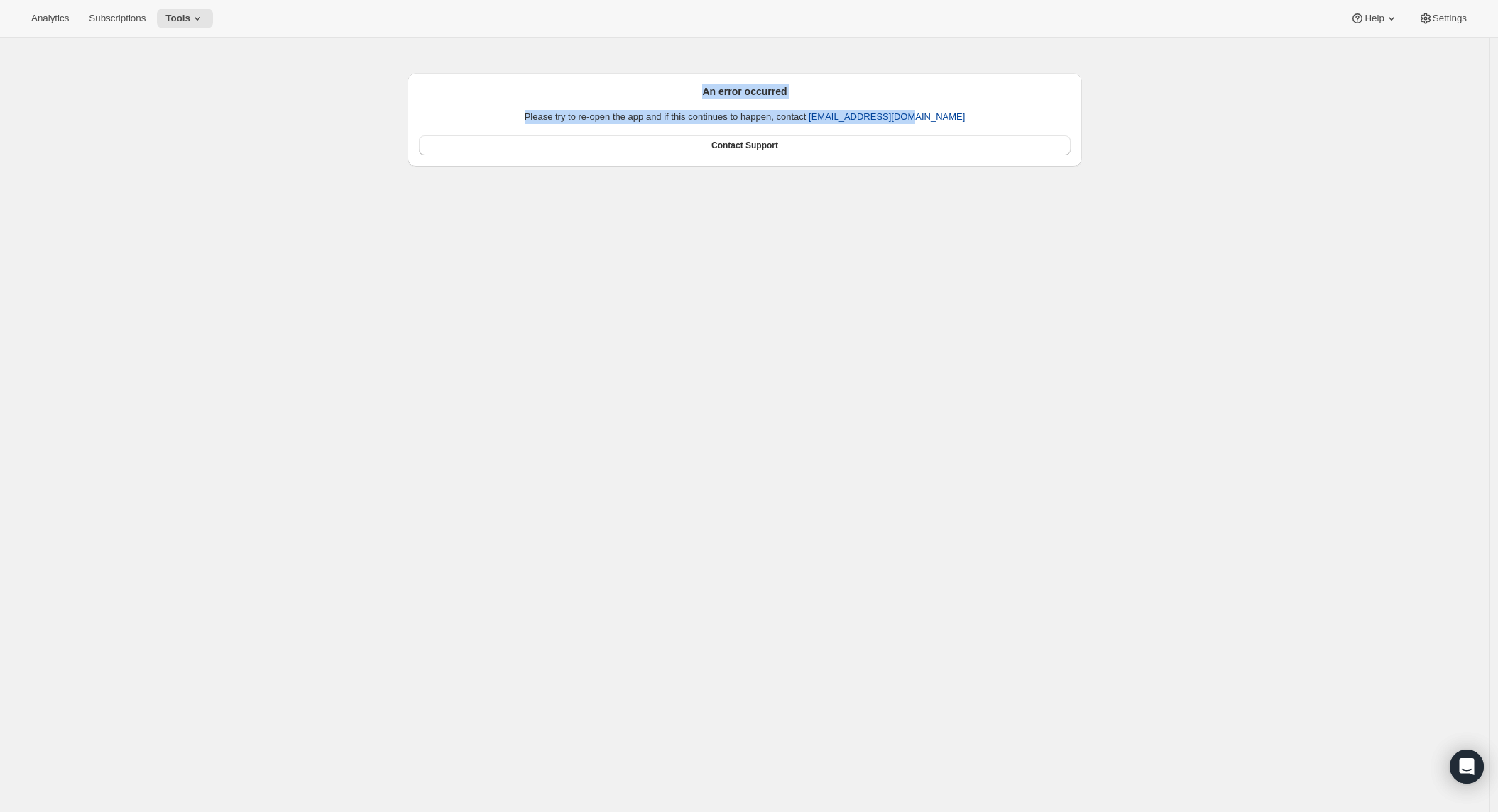
click at [969, 124] on div "An error occurred Please try to re-open the app and if this continues to happen…" at bounding box center [744, 119] width 651 height 71
copy div "An error occurred Please try to re-open the app and if this continues to happen…"
